Goal: Check status: Check status

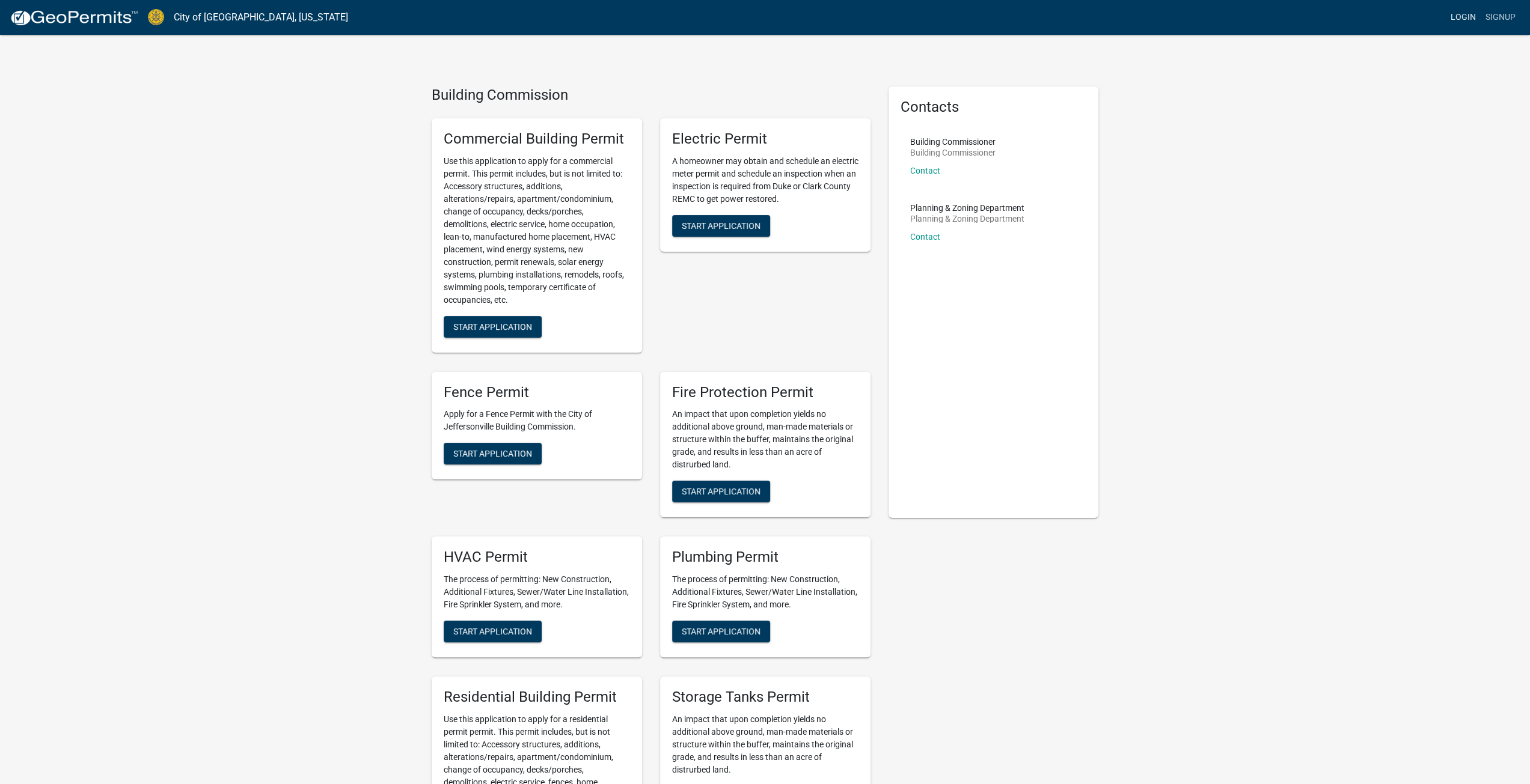
click at [1456, 18] on link "Login" at bounding box center [1464, 18] width 35 height 23
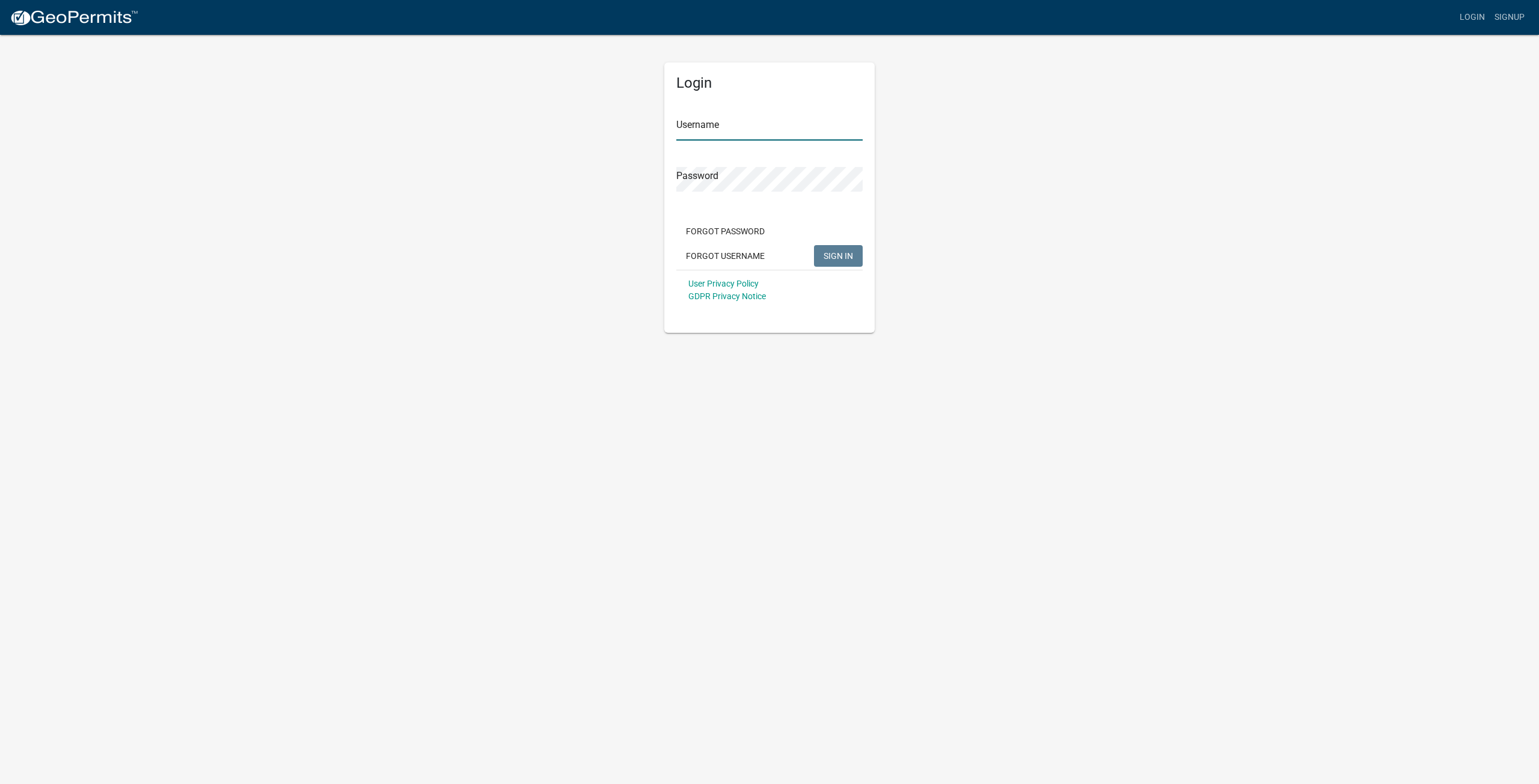
click at [727, 132] on input "Username" at bounding box center [769, 128] width 187 height 25
click at [815, 116] on input "SavannahMiller" at bounding box center [769, 128] width 187 height 25
type input "SavannahMiller"
click at [814, 245] on button "SIGN IN" at bounding box center [838, 256] width 49 height 22
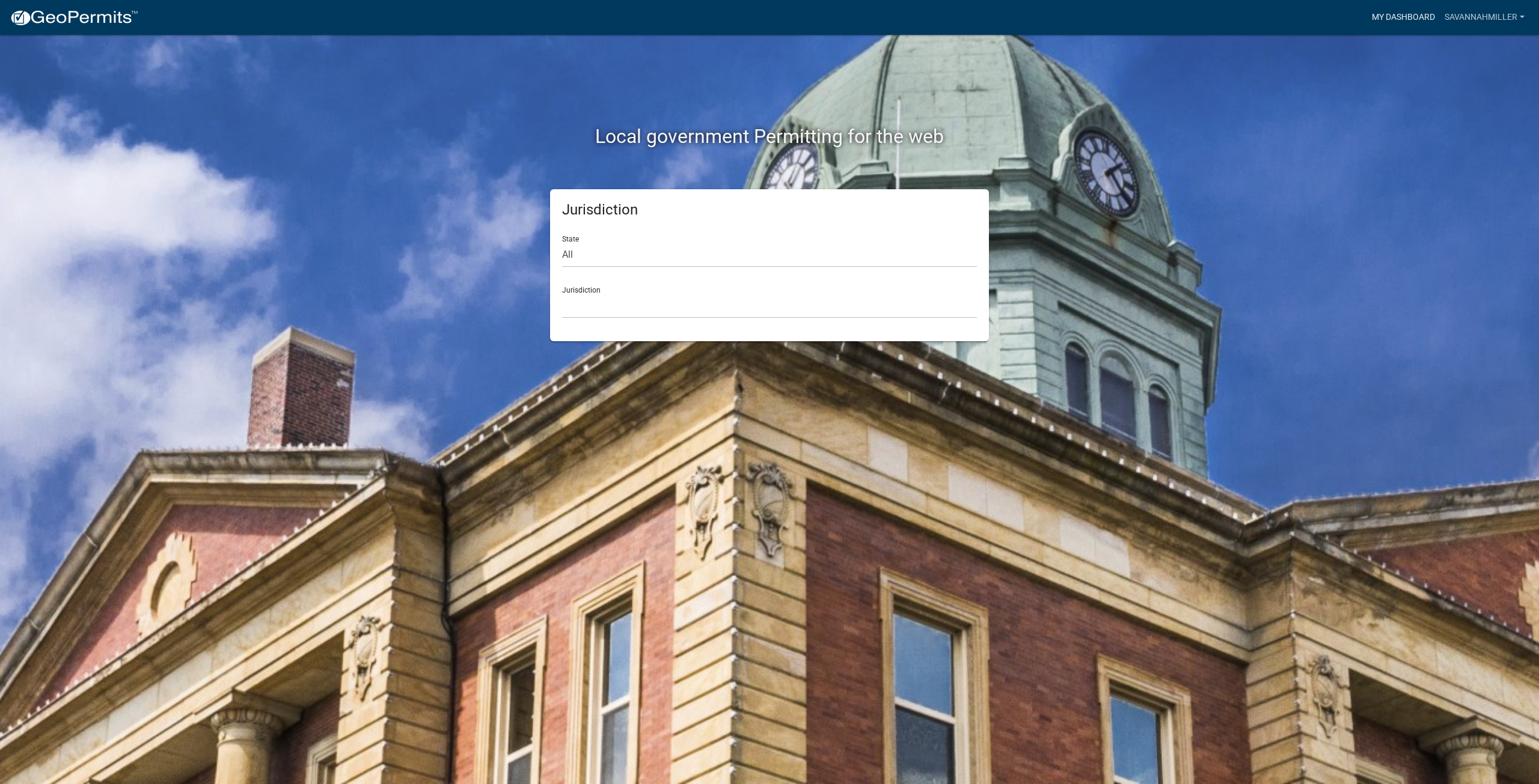
click at [1380, 21] on link "My Dashboard" at bounding box center [1403, 18] width 72 height 23
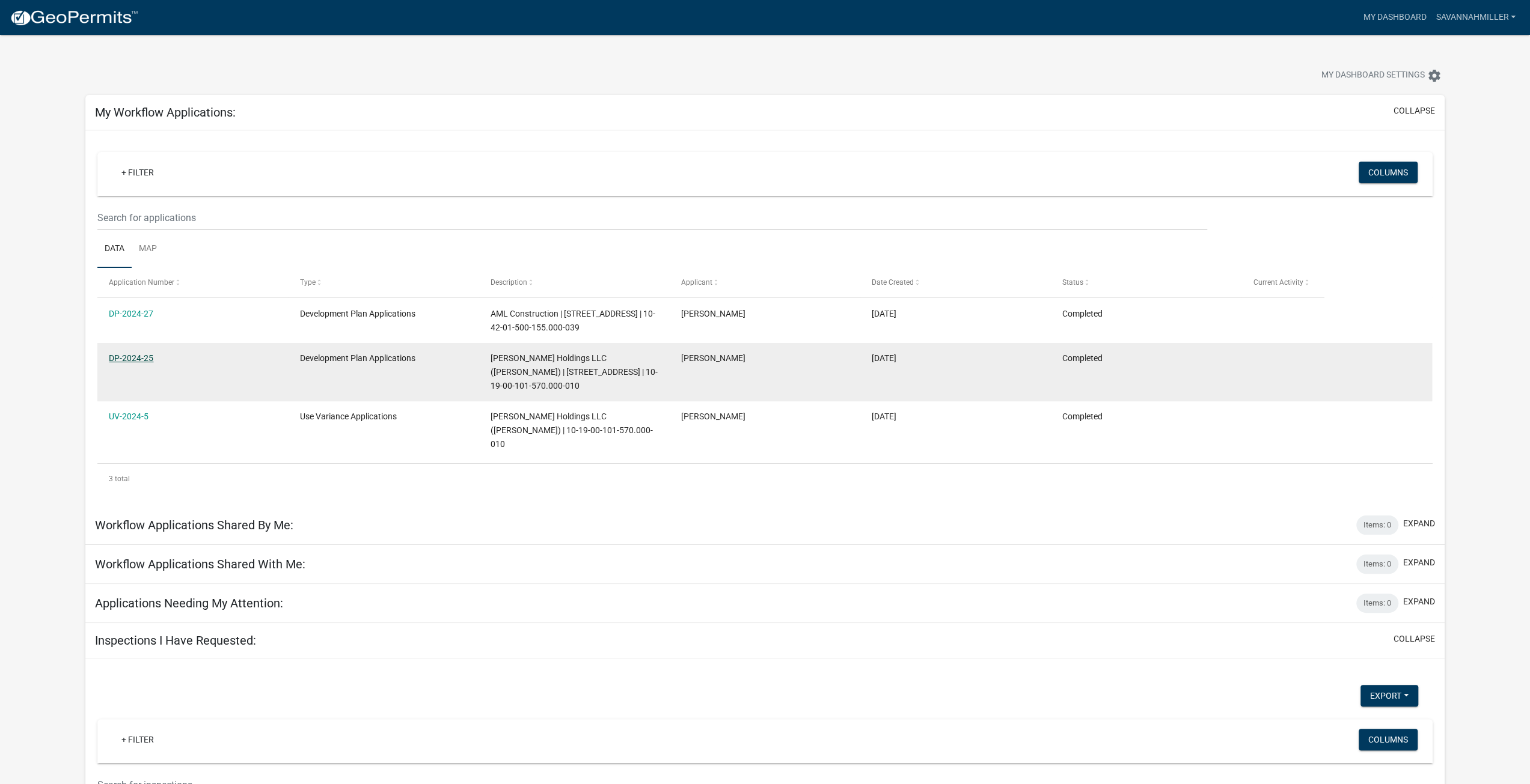
click at [130, 360] on link "DP-2024-25" at bounding box center [131, 358] width 45 height 10
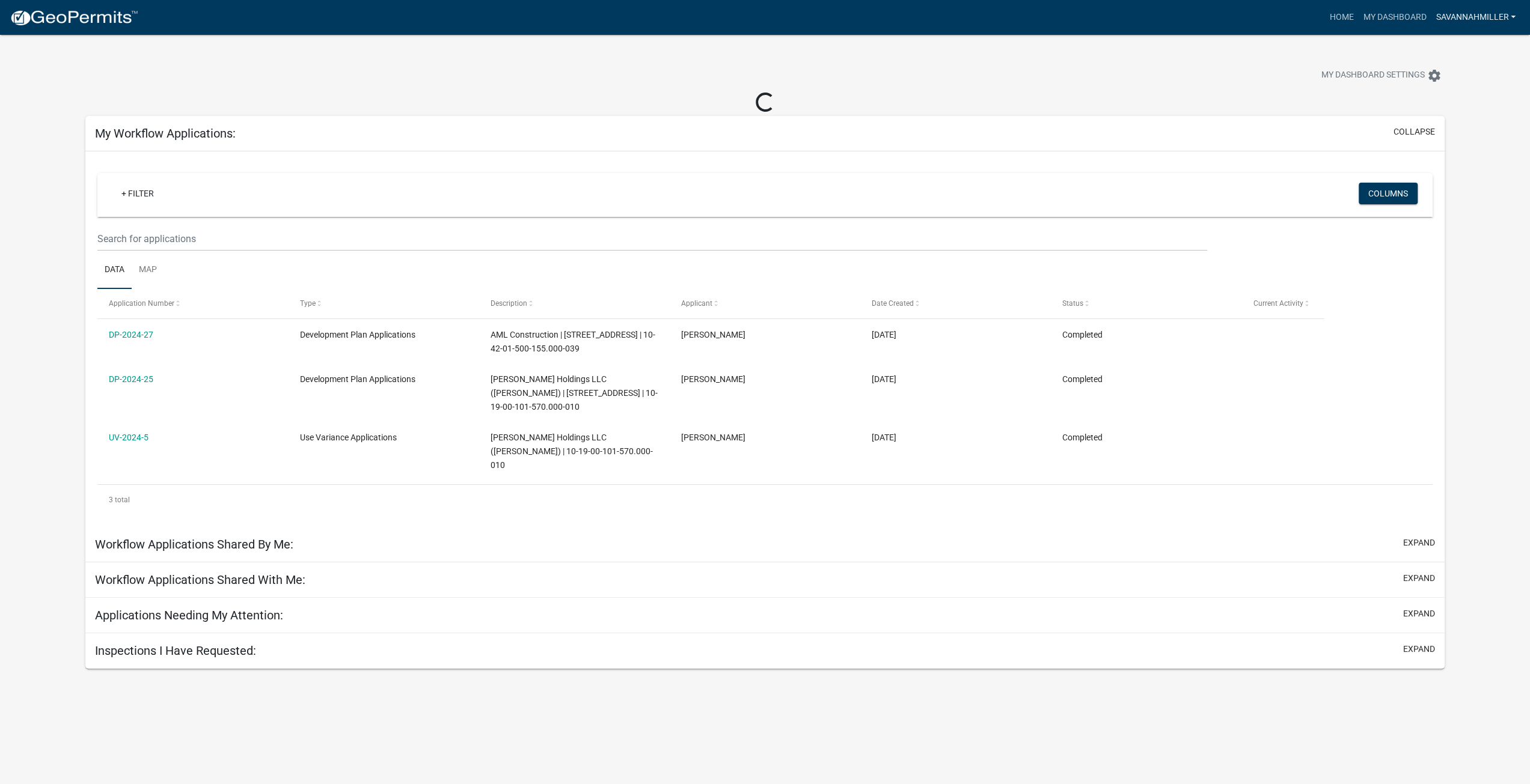
click at [1458, 21] on link "SavannahMiller" at bounding box center [1476, 18] width 89 height 23
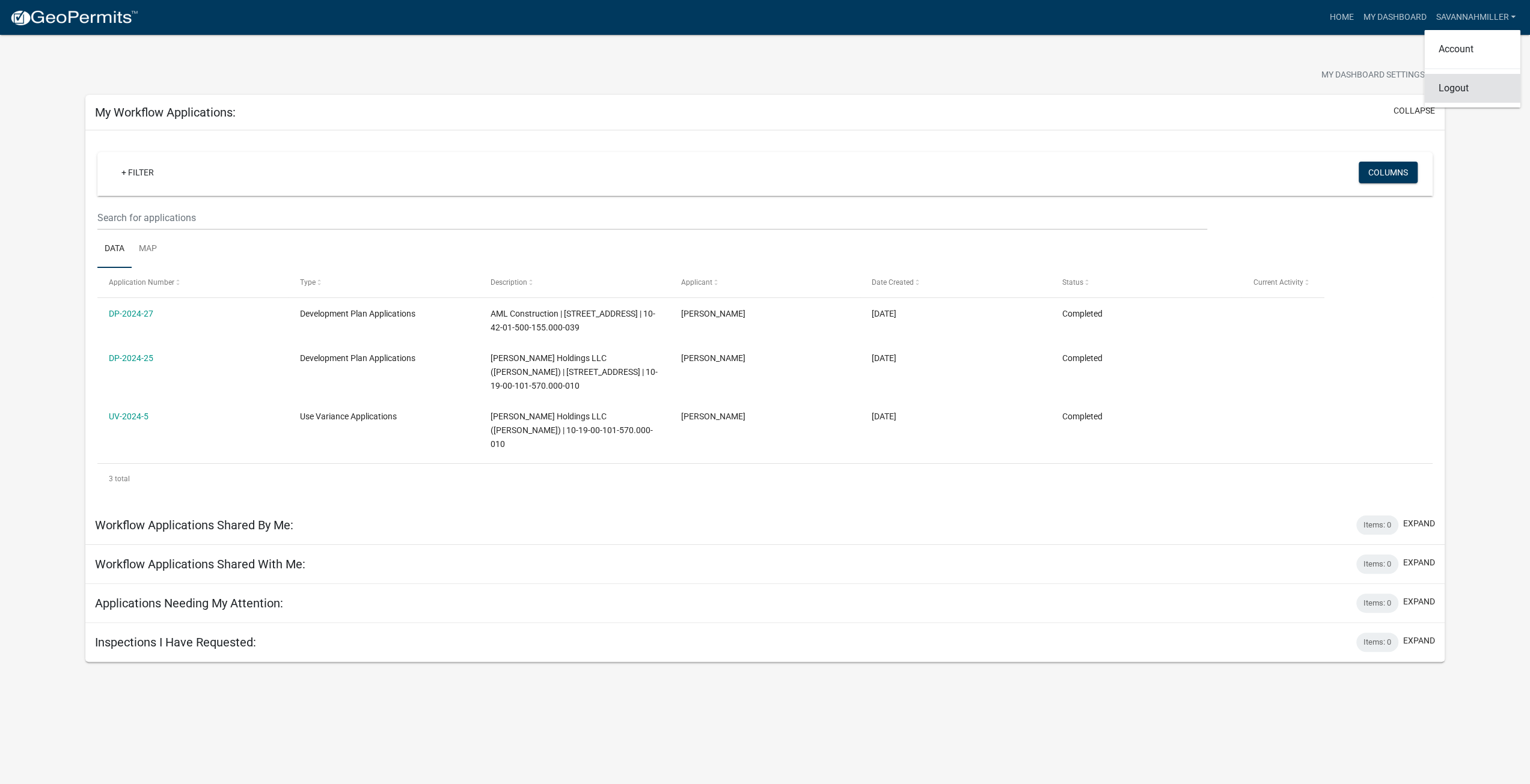
click at [1448, 99] on link "Logout" at bounding box center [1472, 88] width 96 height 29
